Goal: Check status: Check status

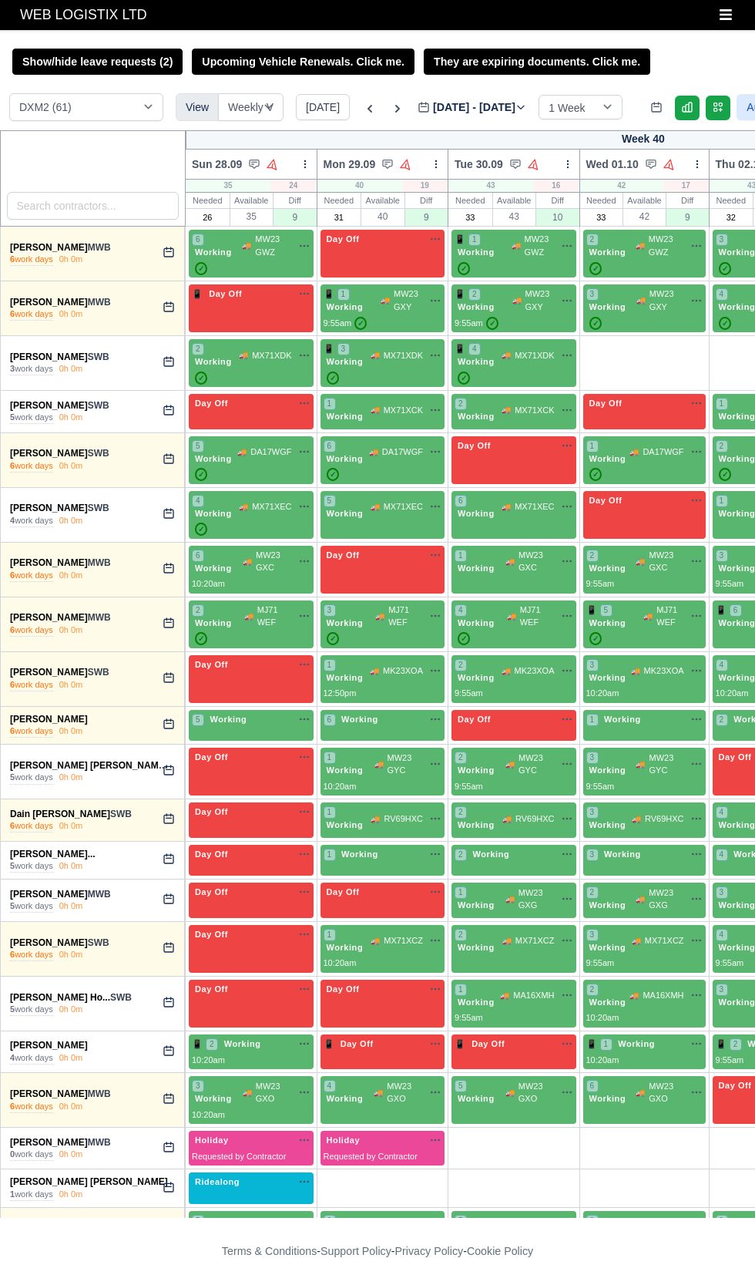
select select "1"
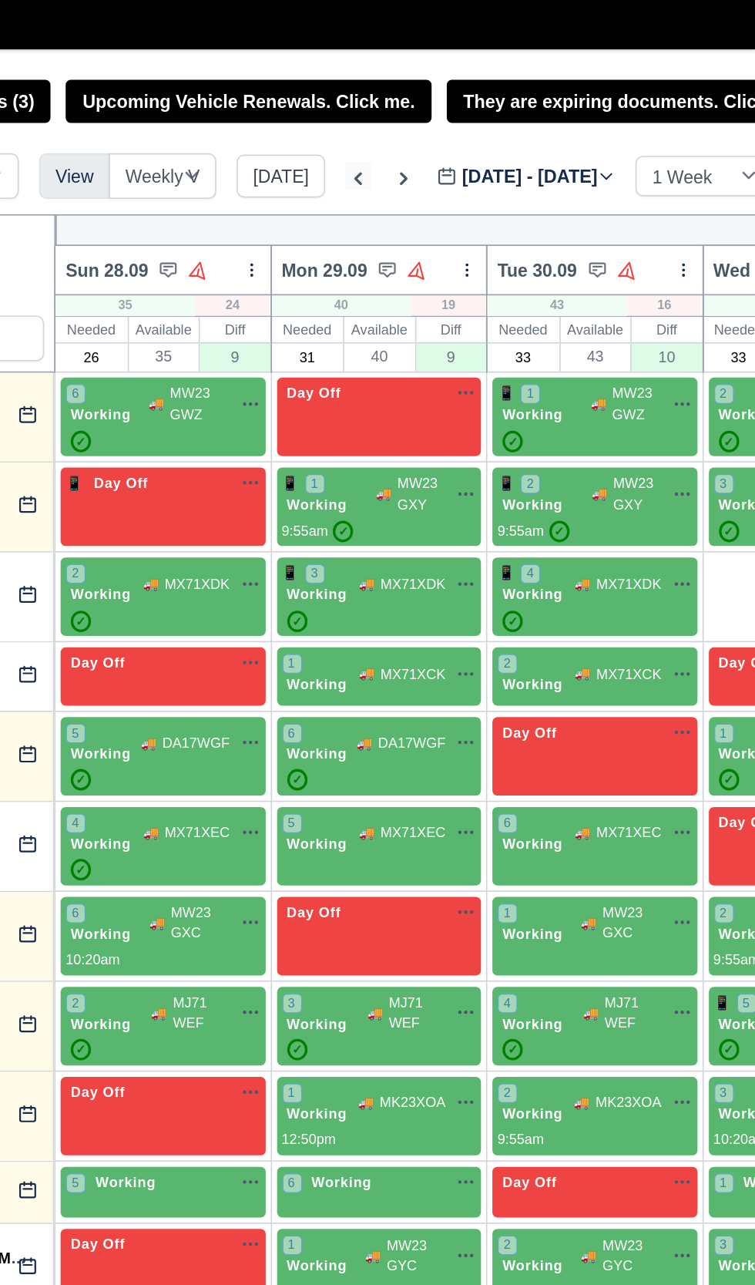
click at [365, 108] on icon at bounding box center [369, 108] width 15 height 15
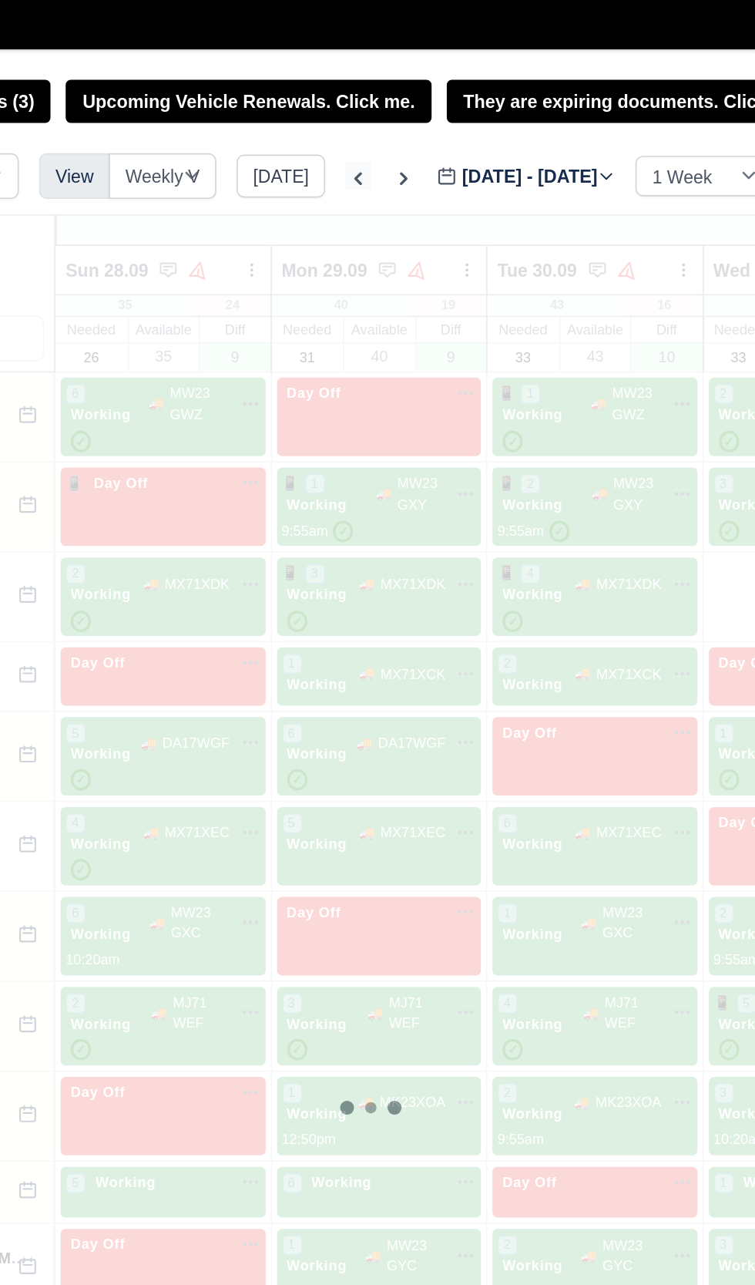
type input "[DATE]"
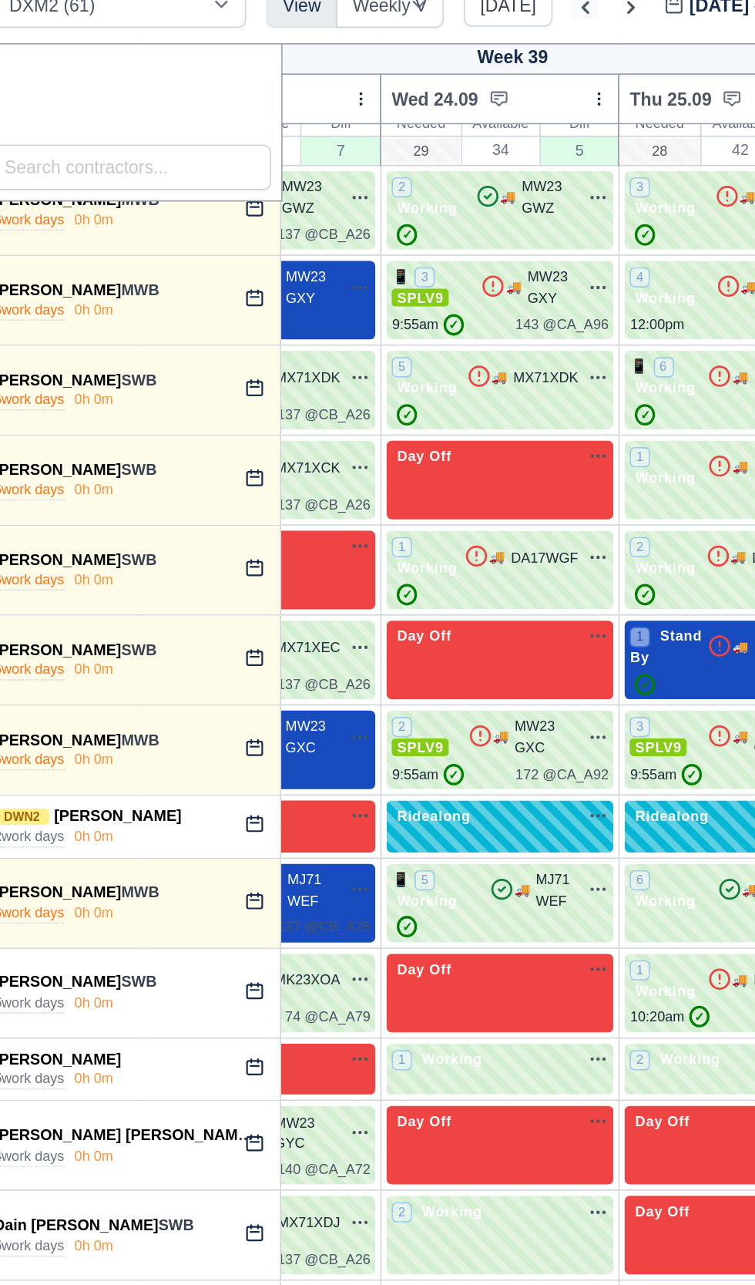
scroll to position [0, 379]
